Goal: Information Seeking & Learning: Learn about a topic

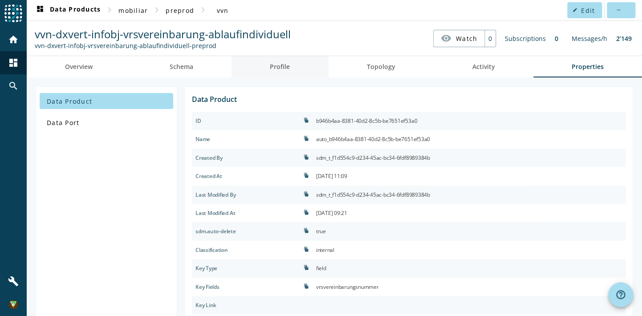
click at [303, 70] on link "Profile" at bounding box center [280, 66] width 97 height 21
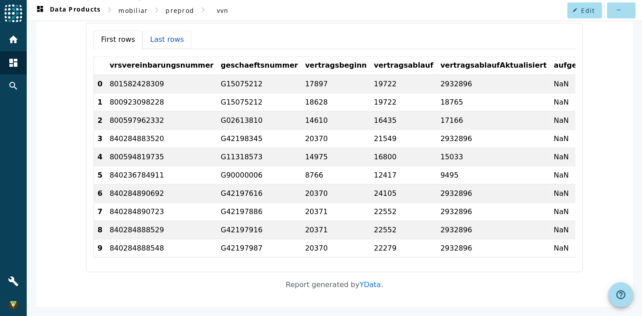
click at [154, 33] on button "Last rows" at bounding box center [167, 39] width 49 height 19
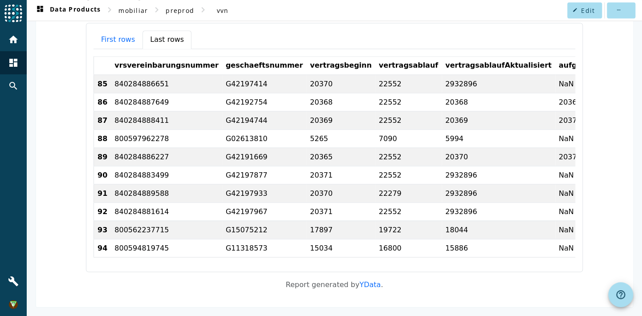
click at [111, 147] on td "840284886227" at bounding box center [166, 156] width 111 height 18
drag, startPoint x: 102, startPoint y: 146, endPoint x: 326, endPoint y: 151, distance: 223.2
click at [326, 151] on tr "89 840284886227 G42191669 20365 22552 20370 20371.0 700780 2 20001 20695" at bounding box center [521, 156] width 855 height 18
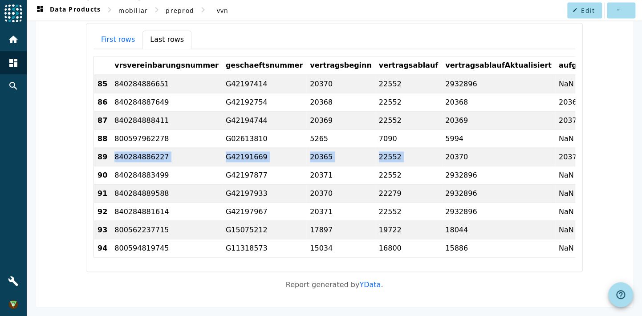
click at [158, 147] on td "840284886227" at bounding box center [166, 156] width 111 height 18
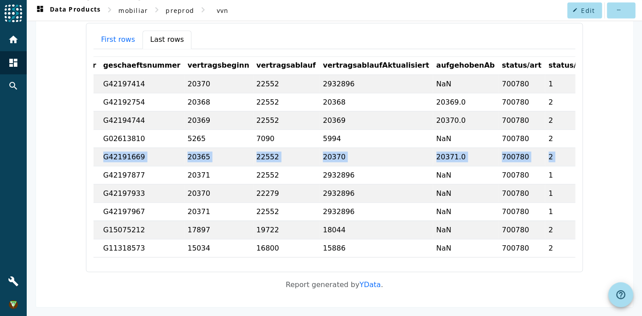
scroll to position [0, 243]
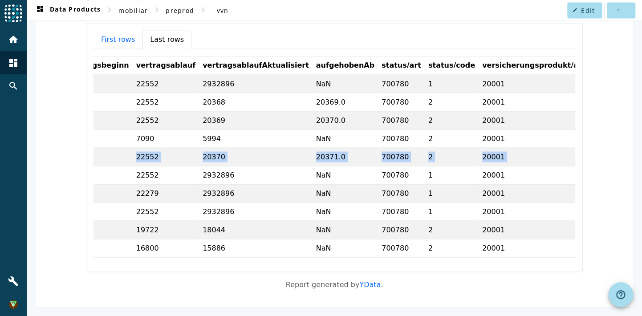
drag, startPoint x: 180, startPoint y: 148, endPoint x: 501, endPoint y: 145, distance: 320.7
click at [501, 147] on tr "89 840284886227 G42191669 20365 22552 20370 20371.0 700780 2 20001 20695" at bounding box center [278, 156] width 855 height 18
copy tr "840284886227 G42191669 20365 22552 20370 20371.0 700780 2 20001 20695"
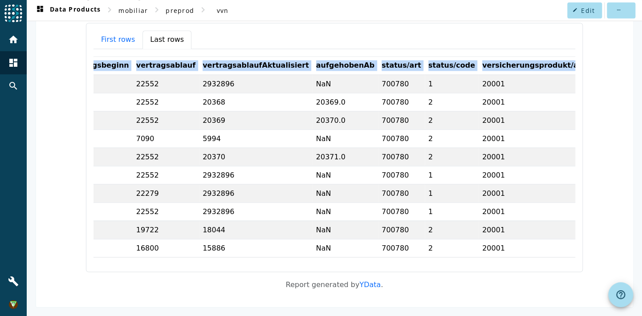
drag, startPoint x: 106, startPoint y: 57, endPoint x: 564, endPoint y: 55, distance: 458.2
click at [564, 56] on tr "vrsvereinbarungsnummer geschaeftsnummer vertragsbeginn vertragsablauf vertragsa…" at bounding box center [278, 65] width 855 height 18
copy tr "vrsvereinbarungsnummer geschaeftsnummer vertragsbeginn vertragsablauf vertragsa…"
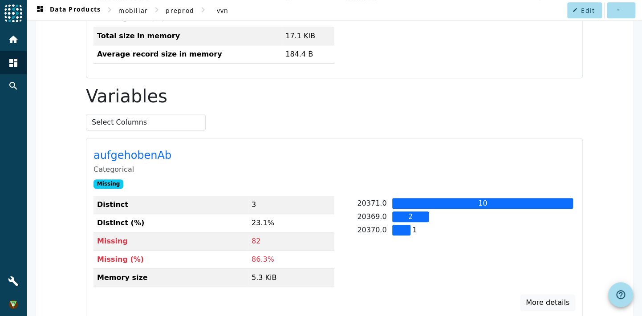
scroll to position [0, 0]
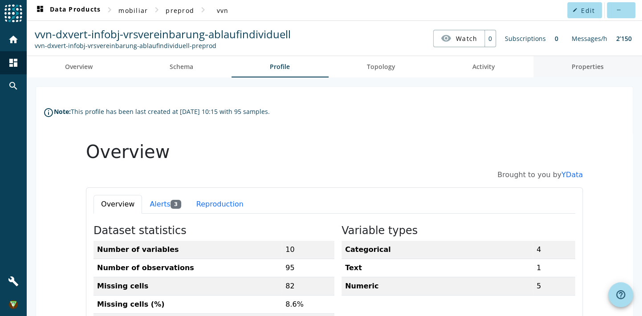
drag, startPoint x: 581, startPoint y: 71, endPoint x: 554, endPoint y: 71, distance: 26.7
click at [581, 71] on span "Properties" at bounding box center [588, 66] width 32 height 21
